Goal: Information Seeking & Learning: Learn about a topic

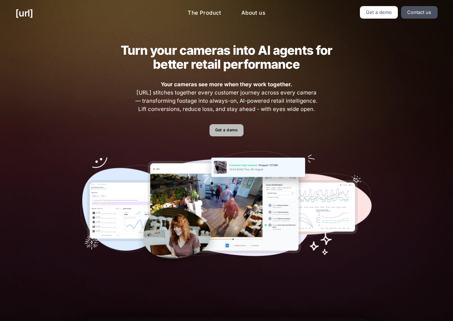
click at [233, 128] on link "Get a demo" at bounding box center [226, 130] width 34 height 13
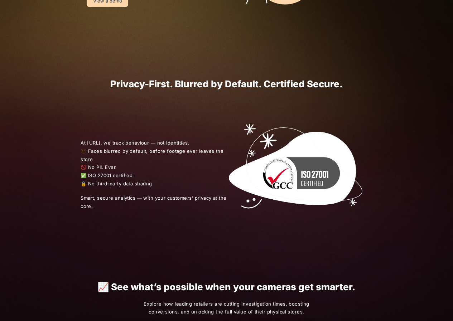
scroll to position [494, 0]
